Goal: Use online tool/utility: Utilize a website feature to perform a specific function

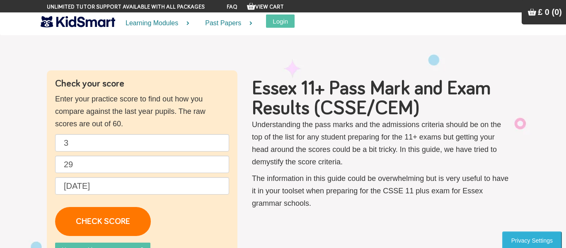
scroll to position [17, 0]
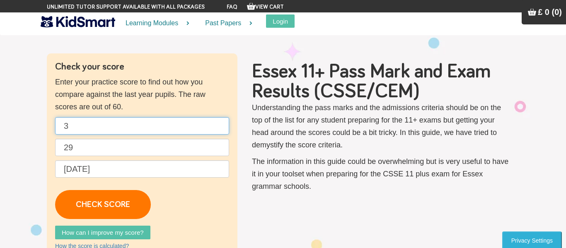
click at [168, 127] on input "3" at bounding box center [142, 125] width 174 height 17
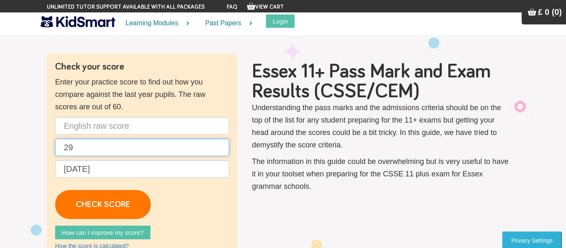
click at [180, 149] on input "29" at bounding box center [142, 147] width 174 height 17
type input "2"
type input "22"
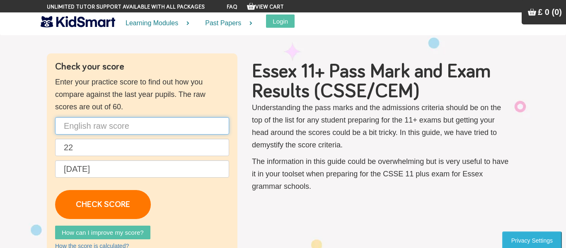
click at [153, 128] on input "text" at bounding box center [142, 125] width 174 height 17
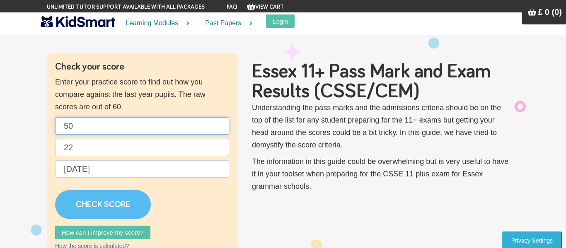
type input "5"
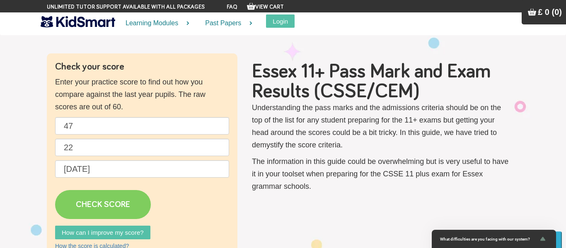
click at [107, 208] on link "CHECK SCORE" at bounding box center [103, 204] width 96 height 29
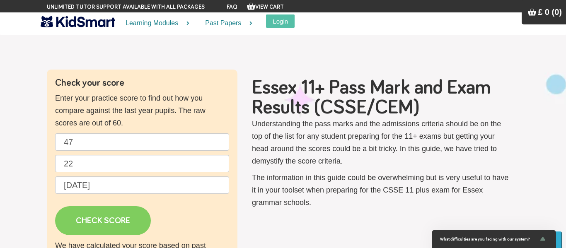
scroll to position [0, 0]
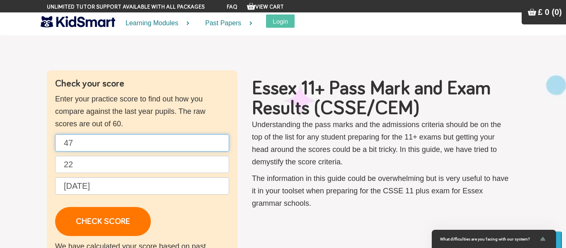
click at [112, 140] on input "47" at bounding box center [142, 142] width 174 height 17
type input "4"
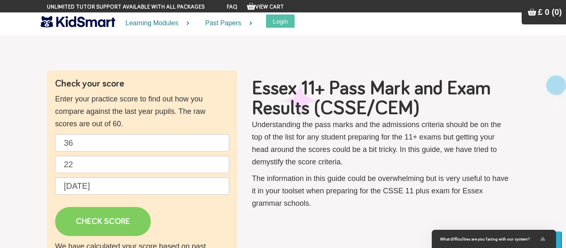
click at [104, 228] on link "CHECK SCORE" at bounding box center [103, 221] width 96 height 29
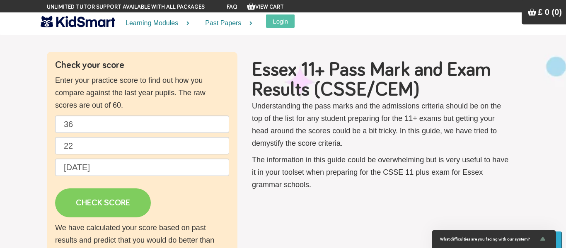
scroll to position [12, 0]
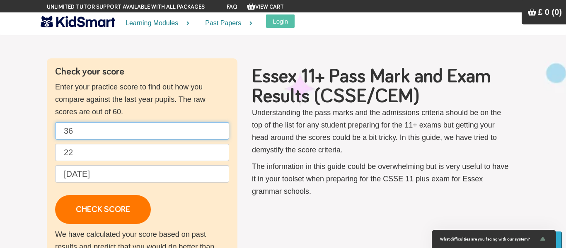
click at [123, 136] on input "36" at bounding box center [142, 130] width 174 height 17
type input "3"
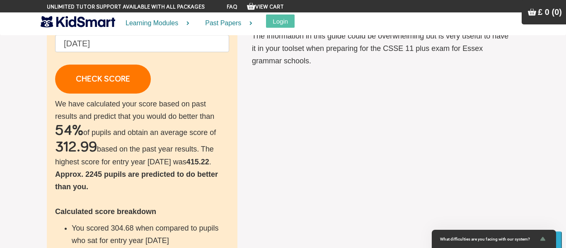
scroll to position [142, 0]
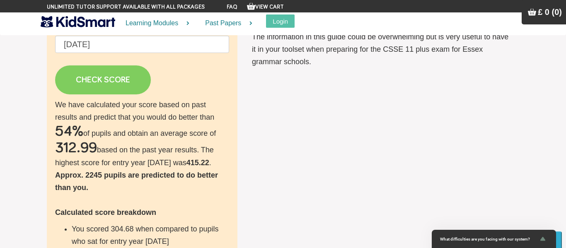
click at [93, 89] on link "CHECK SCORE" at bounding box center [103, 80] width 96 height 29
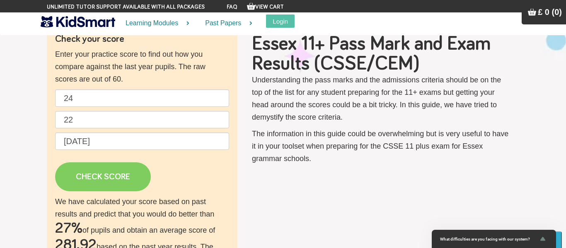
scroll to position [44, 0]
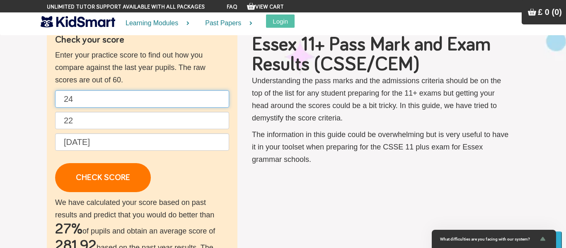
click at [91, 97] on input "24" at bounding box center [142, 98] width 174 height 17
type input "2"
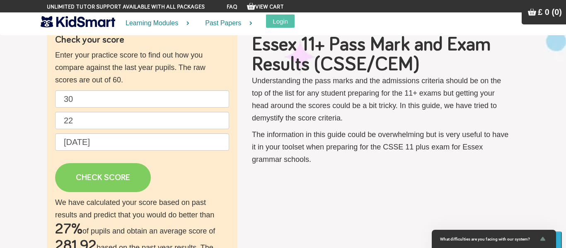
click at [72, 183] on link "CHECK SCORE" at bounding box center [103, 177] width 96 height 29
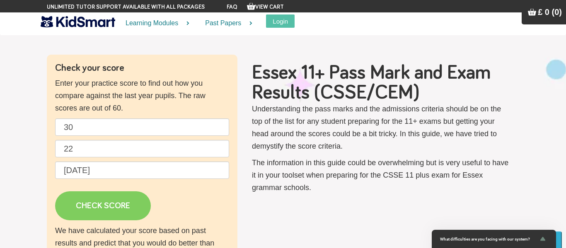
scroll to position [0, 0]
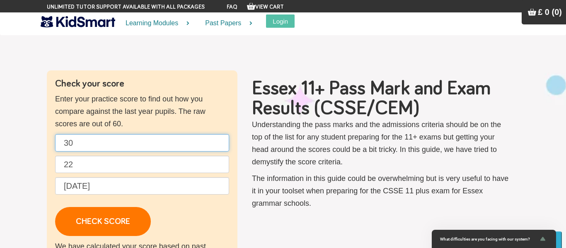
click at [109, 143] on input "30" at bounding box center [142, 142] width 174 height 17
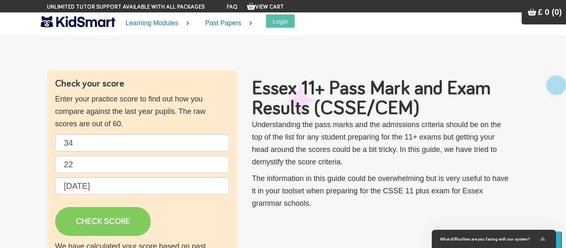
click at [114, 216] on link "CHECK SCORE" at bounding box center [103, 221] width 96 height 29
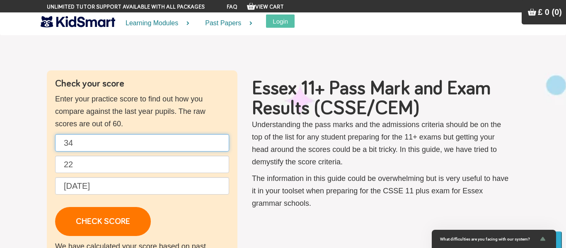
click at [114, 138] on input "34" at bounding box center [142, 142] width 174 height 17
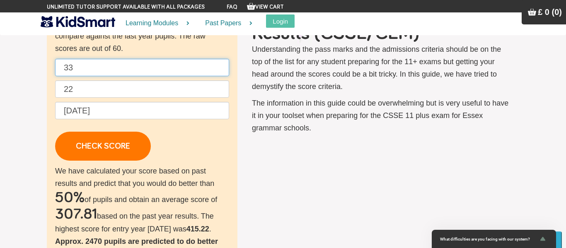
scroll to position [76, 0]
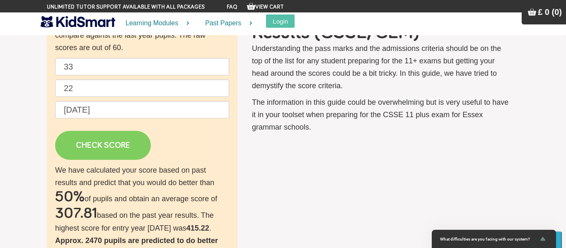
click at [92, 148] on link "CHECK SCORE" at bounding box center [103, 145] width 96 height 29
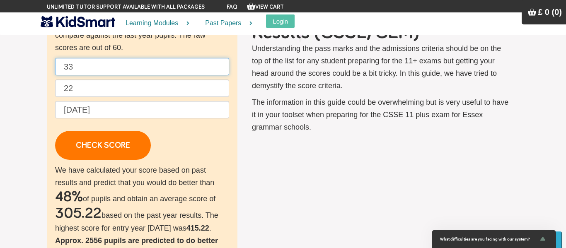
click at [120, 71] on input "33" at bounding box center [142, 66] width 174 height 17
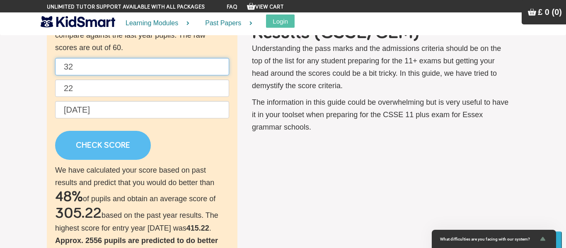
type input "32"
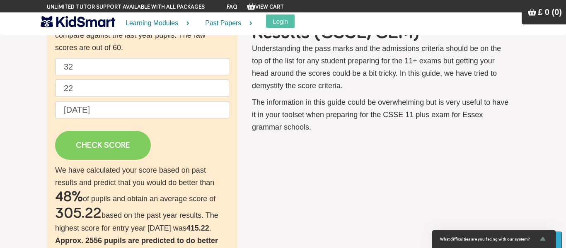
click at [93, 149] on link "CHECK SCORE" at bounding box center [103, 145] width 96 height 29
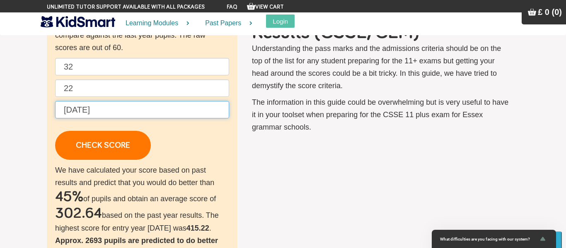
click at [112, 112] on input "[DATE]" at bounding box center [142, 109] width 174 height 17
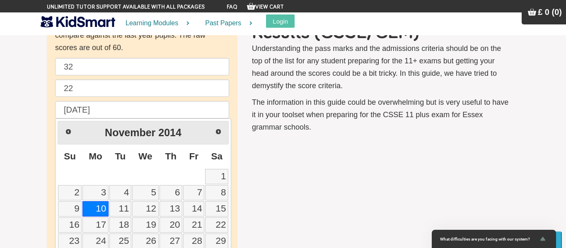
click at [178, 134] on span "2014" at bounding box center [169, 133] width 23 height 12
click at [65, 131] on span "Prev" at bounding box center [68, 131] width 7 height 7
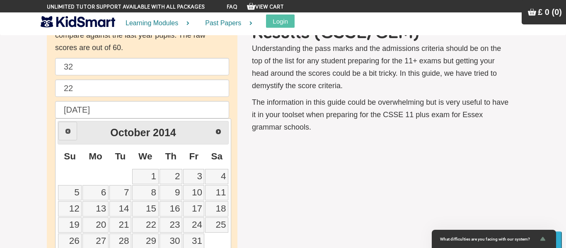
click at [68, 129] on span "Prev" at bounding box center [68, 131] width 7 height 7
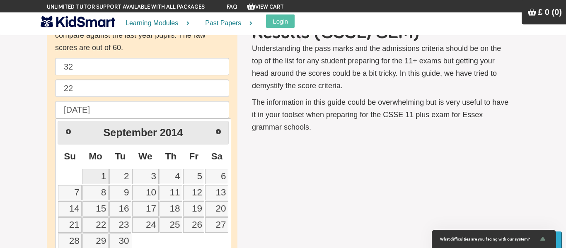
click at [96, 177] on link "1" at bounding box center [96, 176] width 26 height 15
type input "[DATE]"
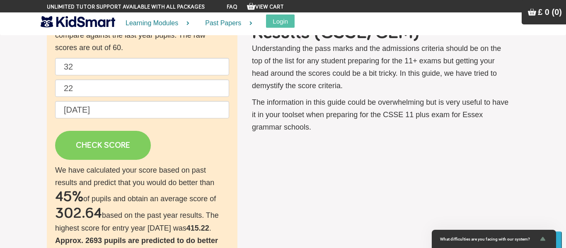
click at [117, 148] on link "CHECK SCORE" at bounding box center [103, 145] width 96 height 29
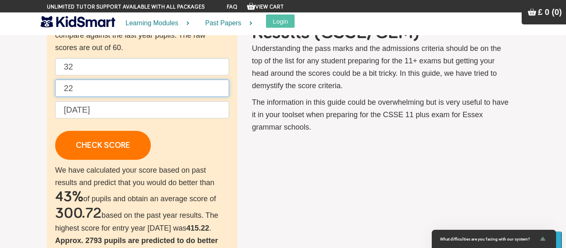
click at [118, 90] on input "22" at bounding box center [142, 88] width 174 height 17
type input "2"
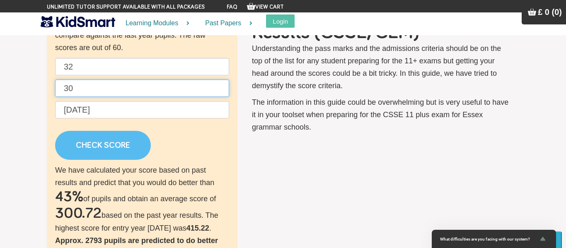
type input "30"
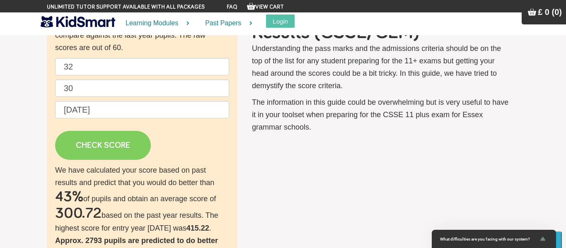
click at [82, 138] on link "CHECK SCORE" at bounding box center [103, 145] width 96 height 29
